Goal: Task Accomplishment & Management: Use online tool/utility

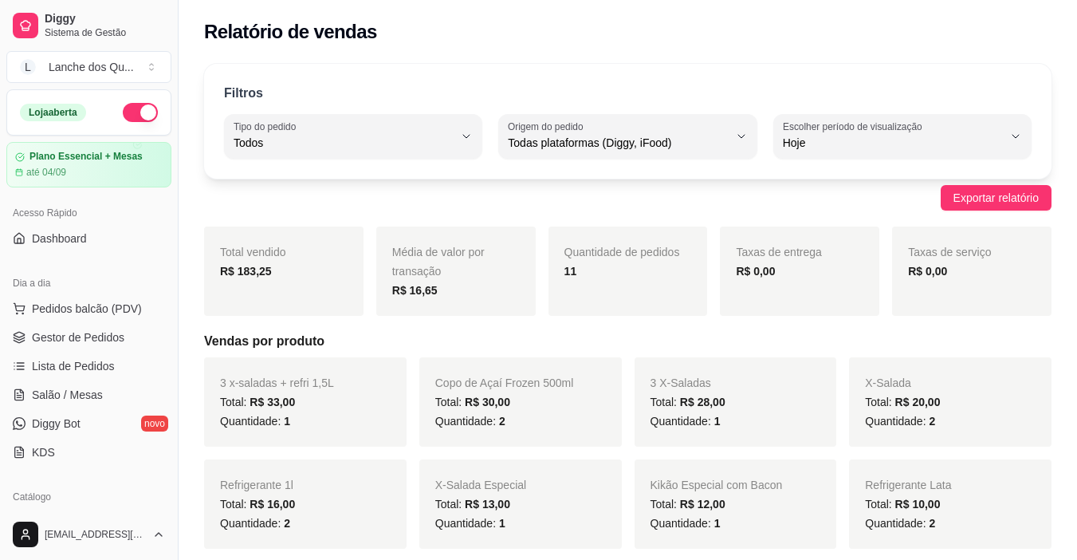
select select "ALL"
select select "0"
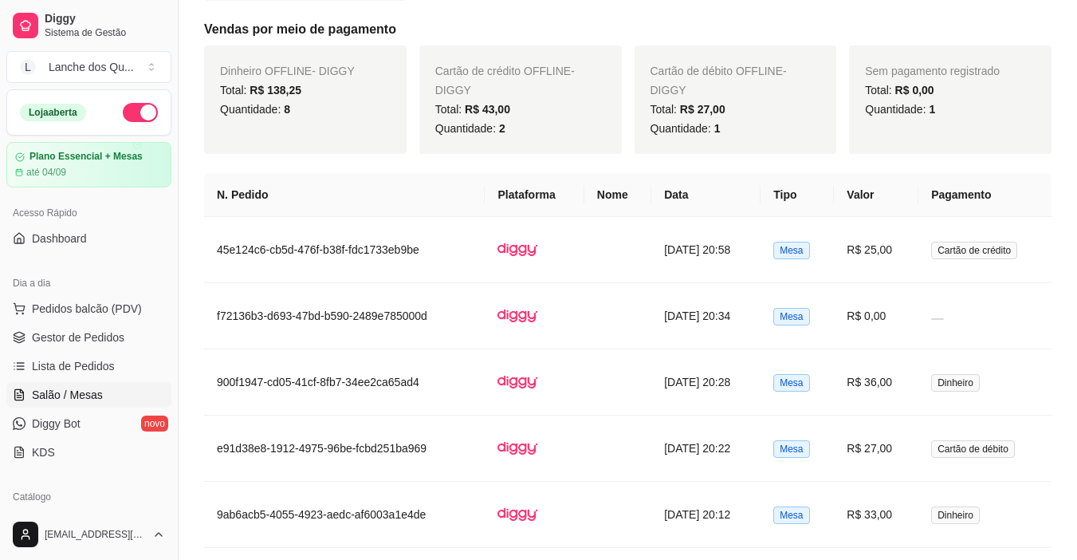
click at [80, 394] on span "Salão / Mesas" at bounding box center [67, 395] width 71 height 16
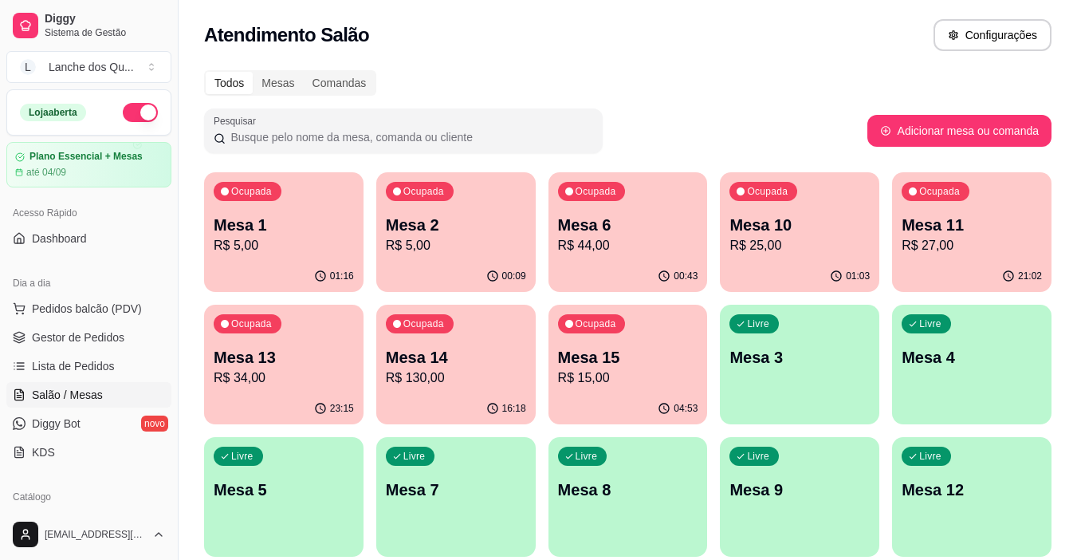
click at [427, 232] on p "Mesa 2" at bounding box center [456, 225] width 140 height 22
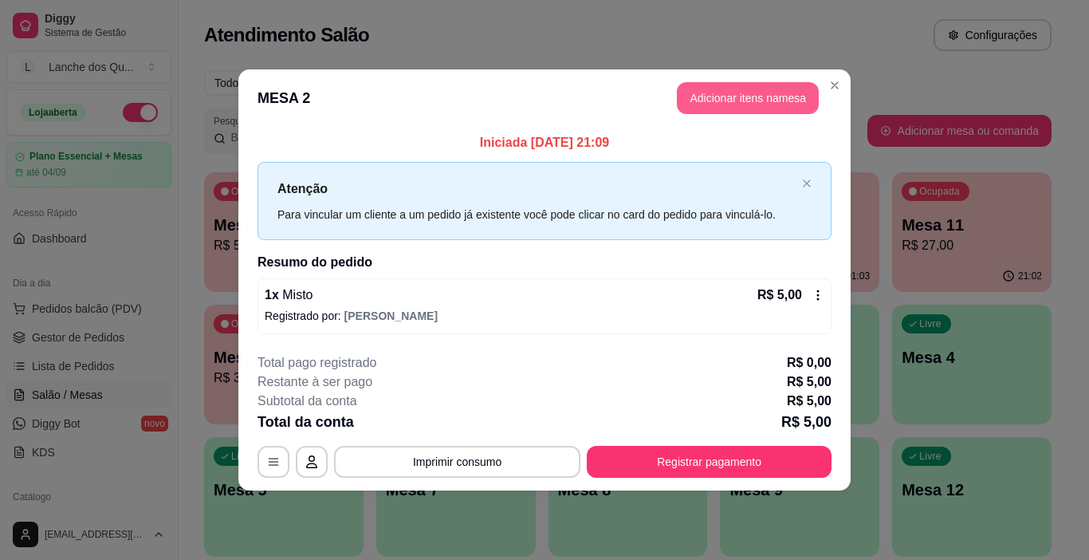
click at [741, 91] on button "Adicionar itens na mesa" at bounding box center [748, 98] width 142 height 32
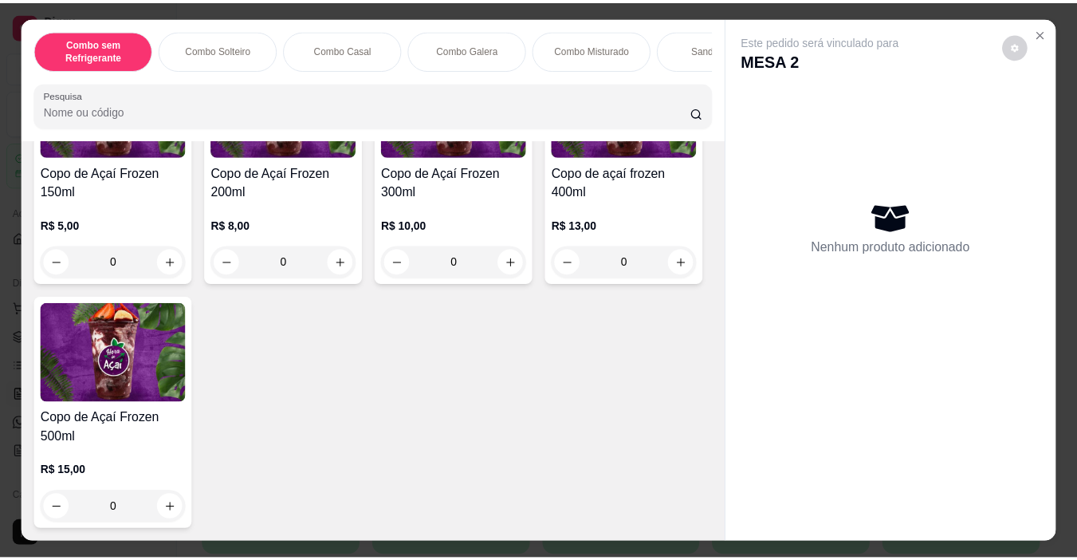
scroll to position [5415, 0]
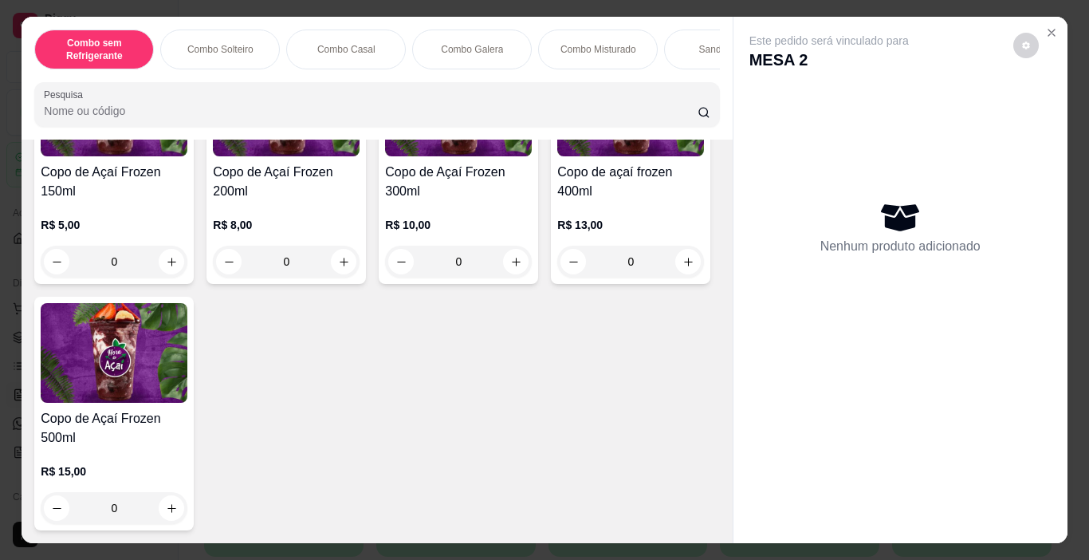
click at [152, 156] on img at bounding box center [114, 107] width 147 height 100
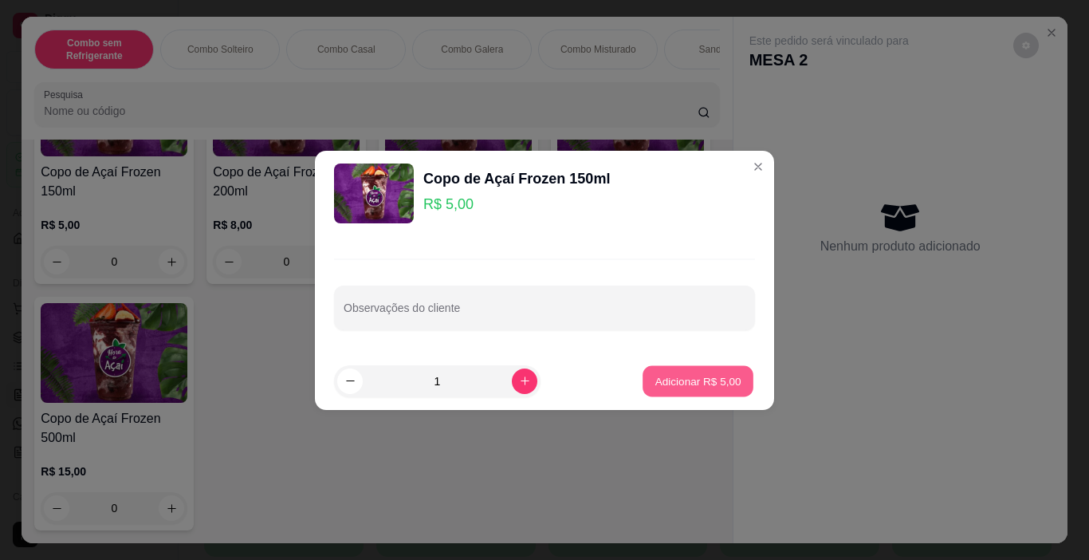
click at [701, 382] on p "Adicionar R$ 5,00" at bounding box center [698, 380] width 86 height 15
type input "1"
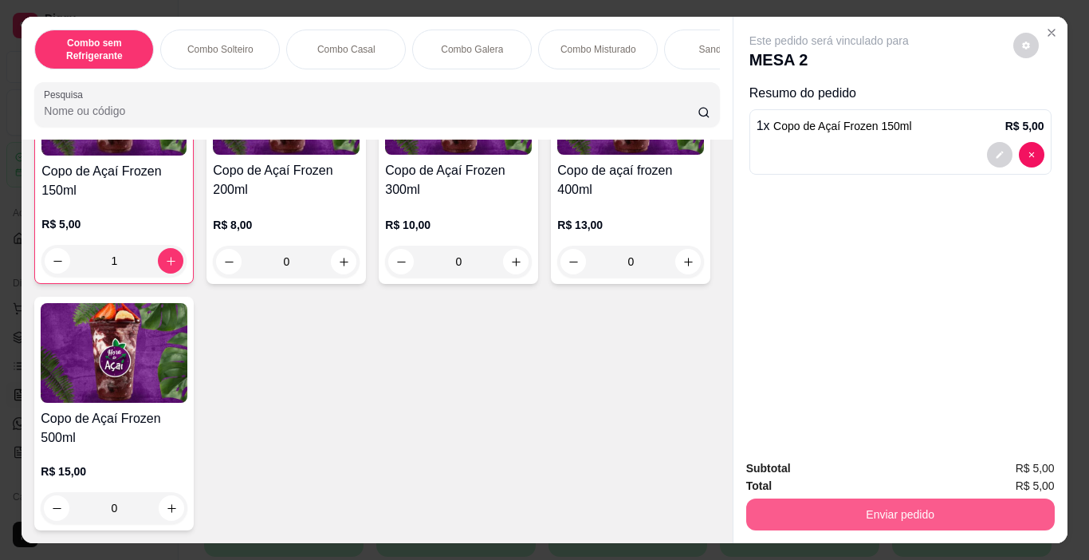
click at [884, 498] on button "Enviar pedido" at bounding box center [900, 514] width 309 height 32
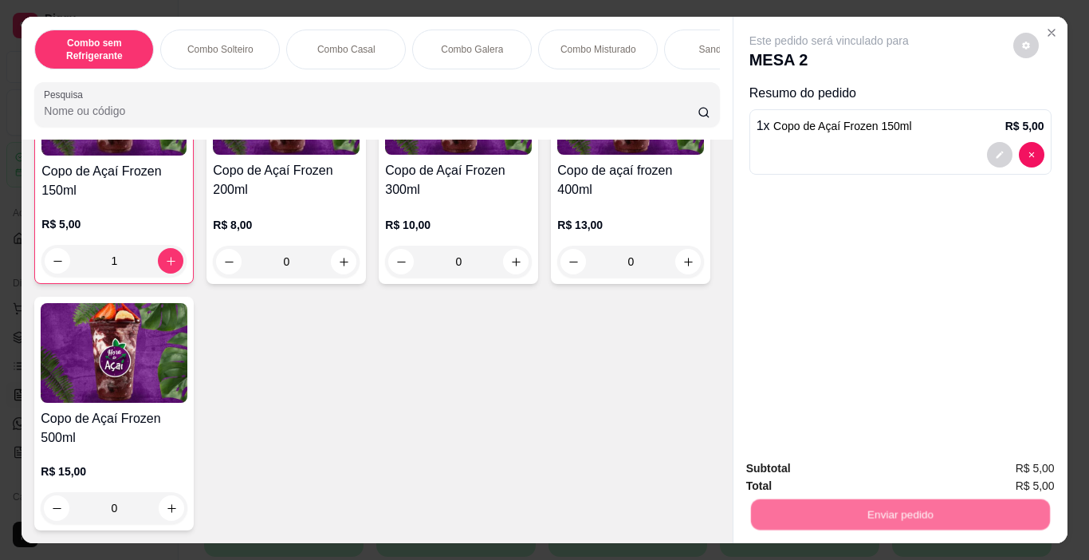
click at [865, 470] on button "Não registrar e enviar pedido" at bounding box center [848, 469] width 166 height 30
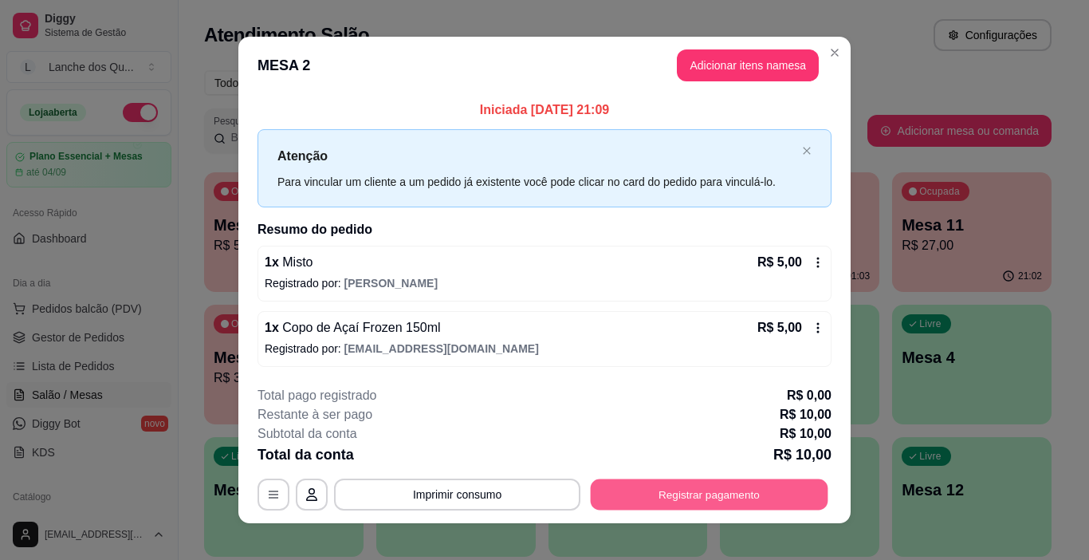
click at [699, 493] on button "Registrar pagamento" at bounding box center [710, 493] width 238 height 31
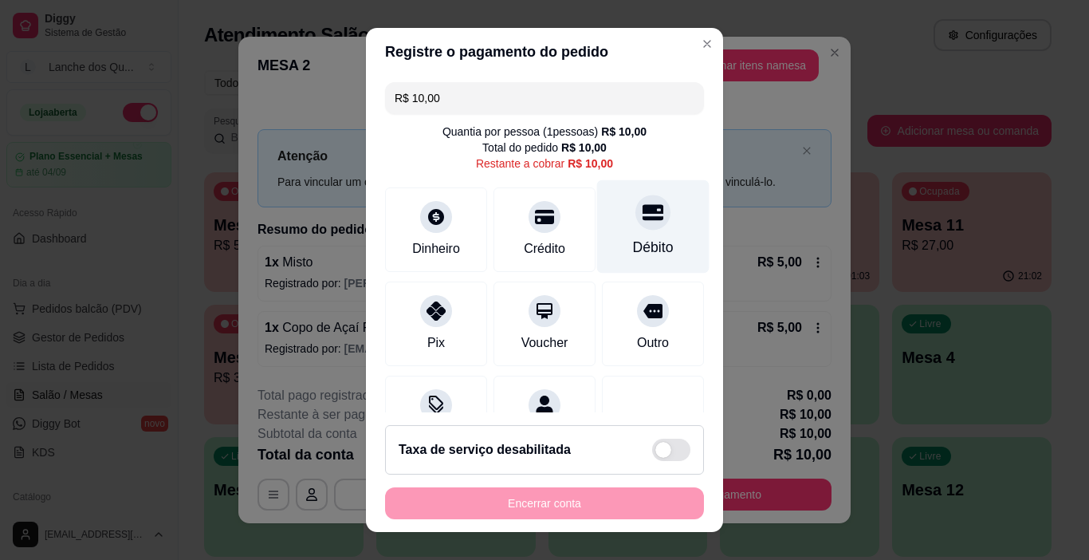
click at [623, 230] on div "Débito" at bounding box center [653, 226] width 112 height 93
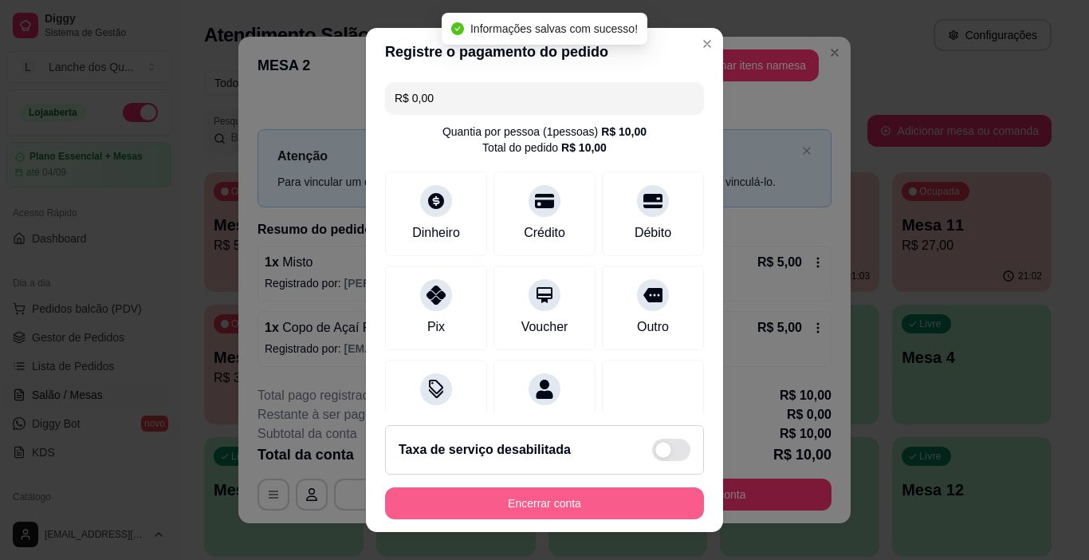
type input "R$ 0,00"
click at [545, 507] on button "Encerrar conta" at bounding box center [544, 503] width 309 height 31
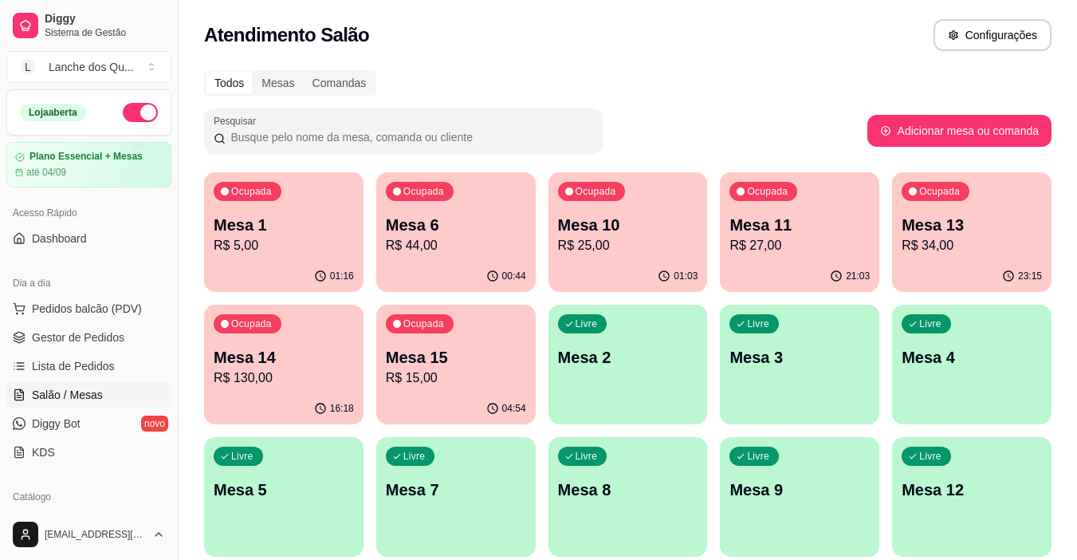
click at [843, 236] on p "R$ 27,00" at bounding box center [800, 245] width 140 height 19
